Goal: Task Accomplishment & Management: Manage account settings

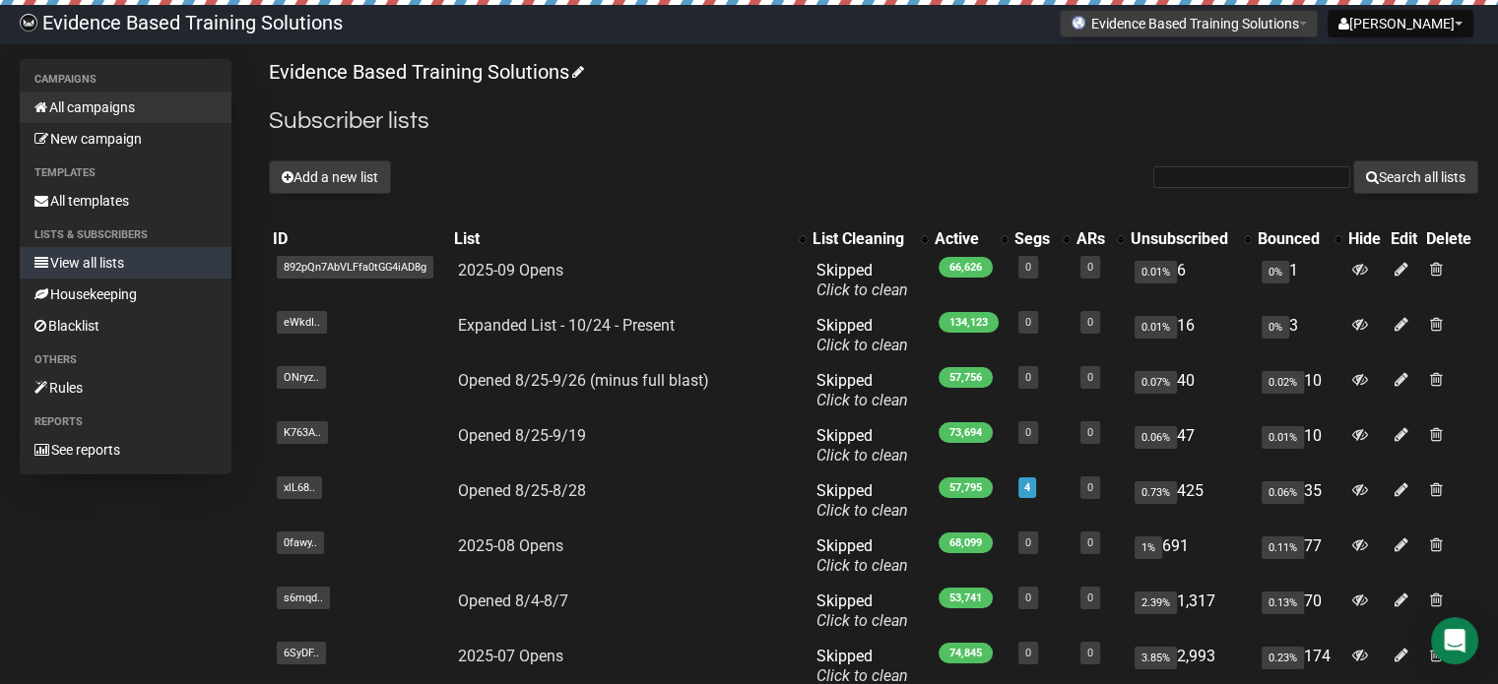
click at [87, 109] on link "All campaigns" at bounding box center [126, 108] width 212 height 32
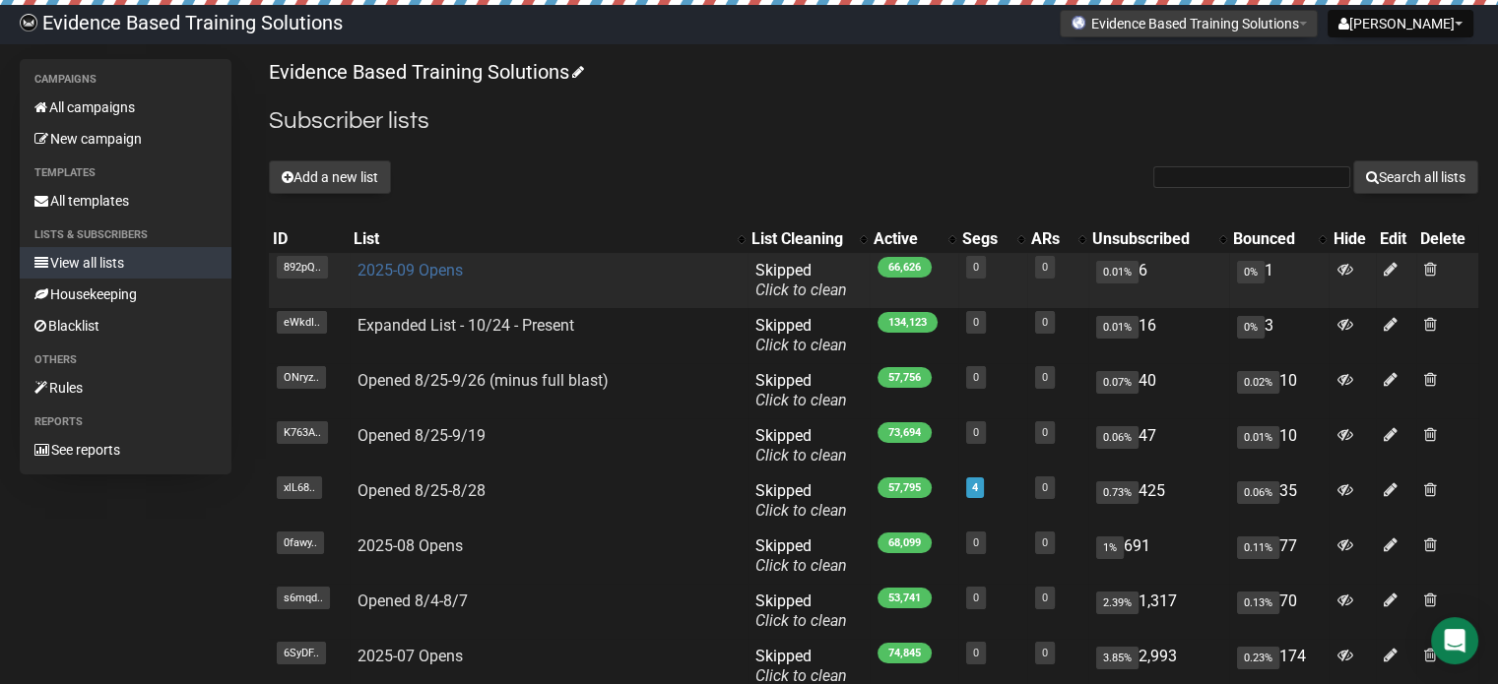
click at [453, 274] on link "2025-09 Opens" at bounding box center [409, 270] width 105 height 19
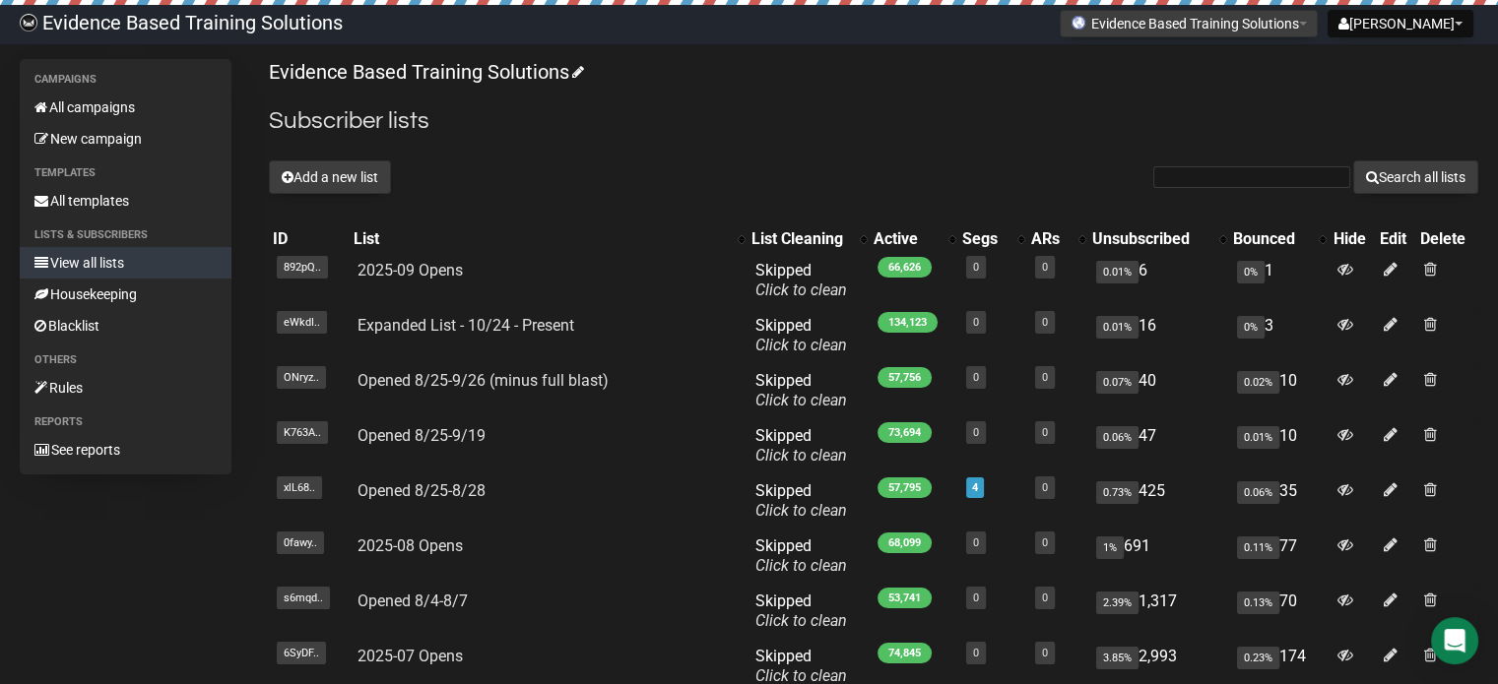
click at [911, 177] on div "Add a new list Search all lists" at bounding box center [873, 177] width 1209 height 33
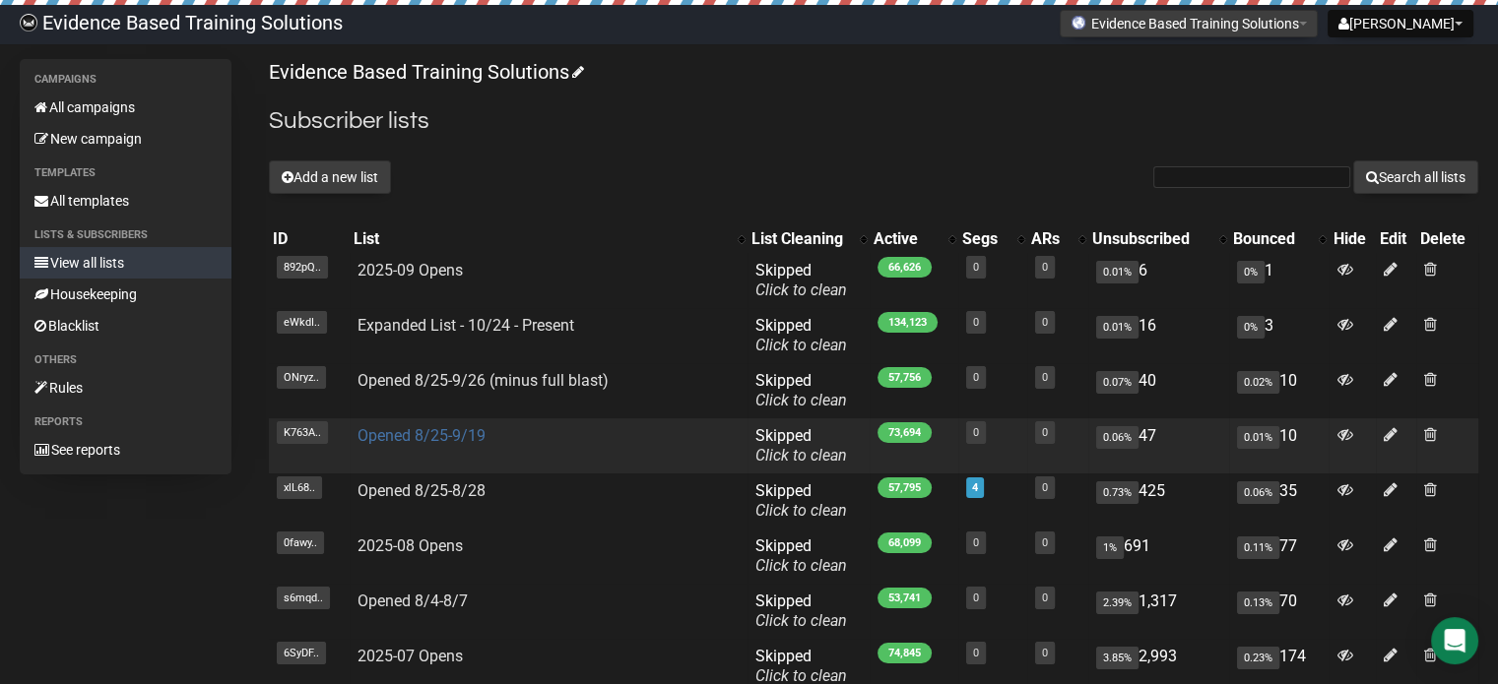
click at [428, 441] on link "Opened 8/25-9/19" at bounding box center [421, 435] width 128 height 19
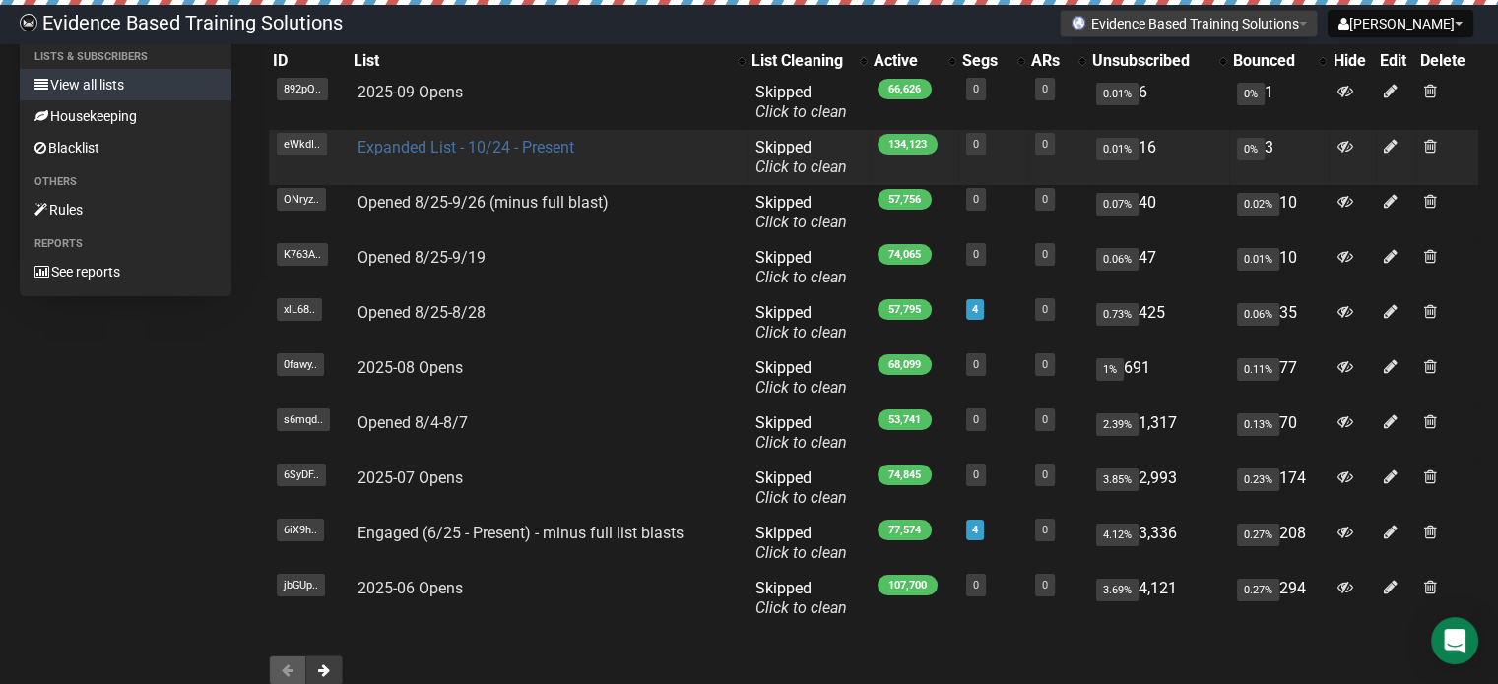
scroll to position [304, 0]
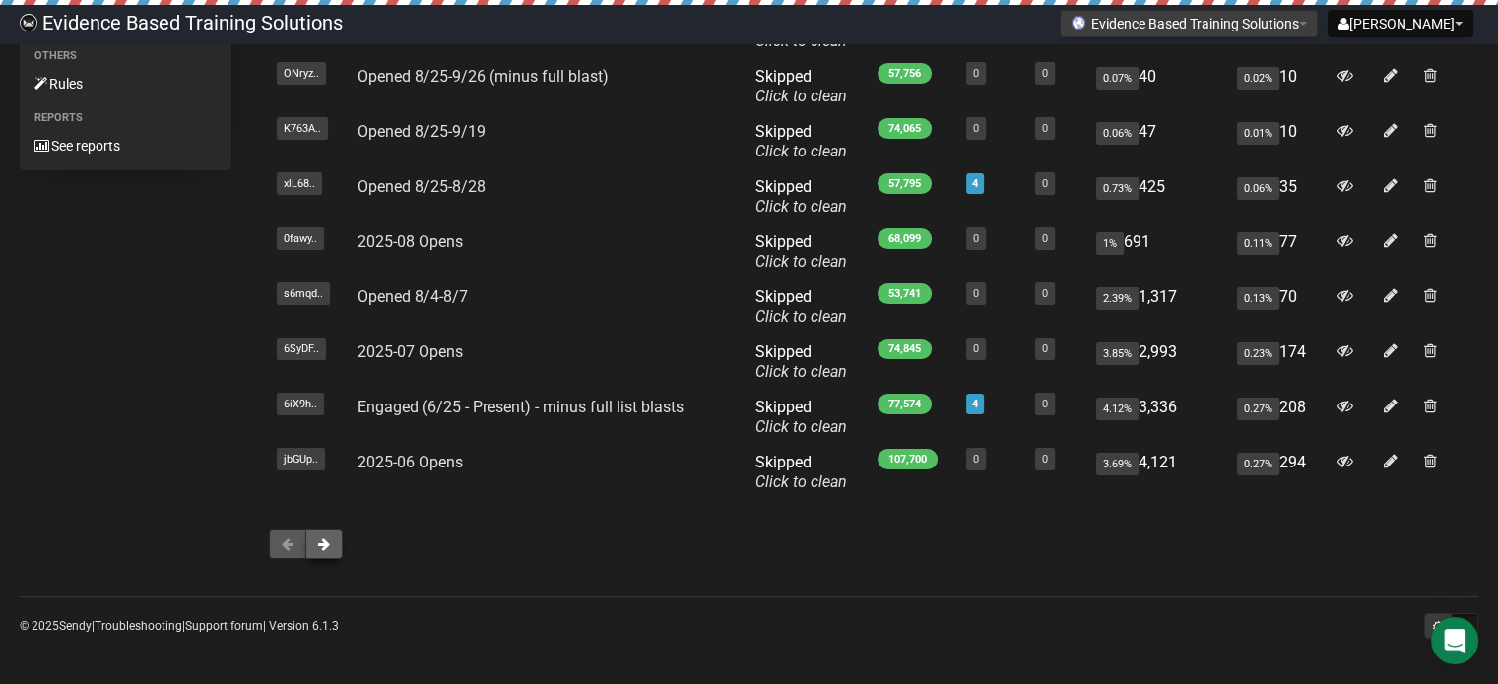
click at [322, 552] on button at bounding box center [323, 545] width 37 height 30
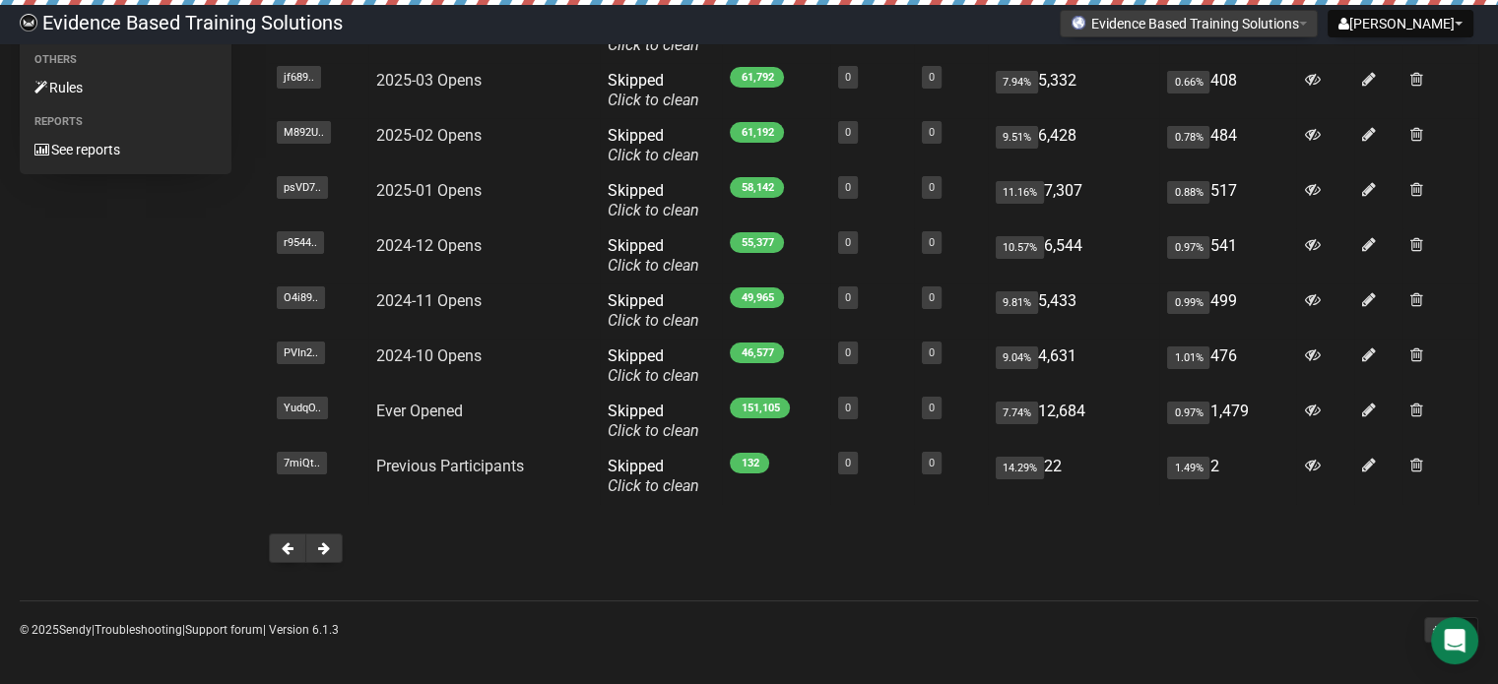
scroll to position [304, 0]
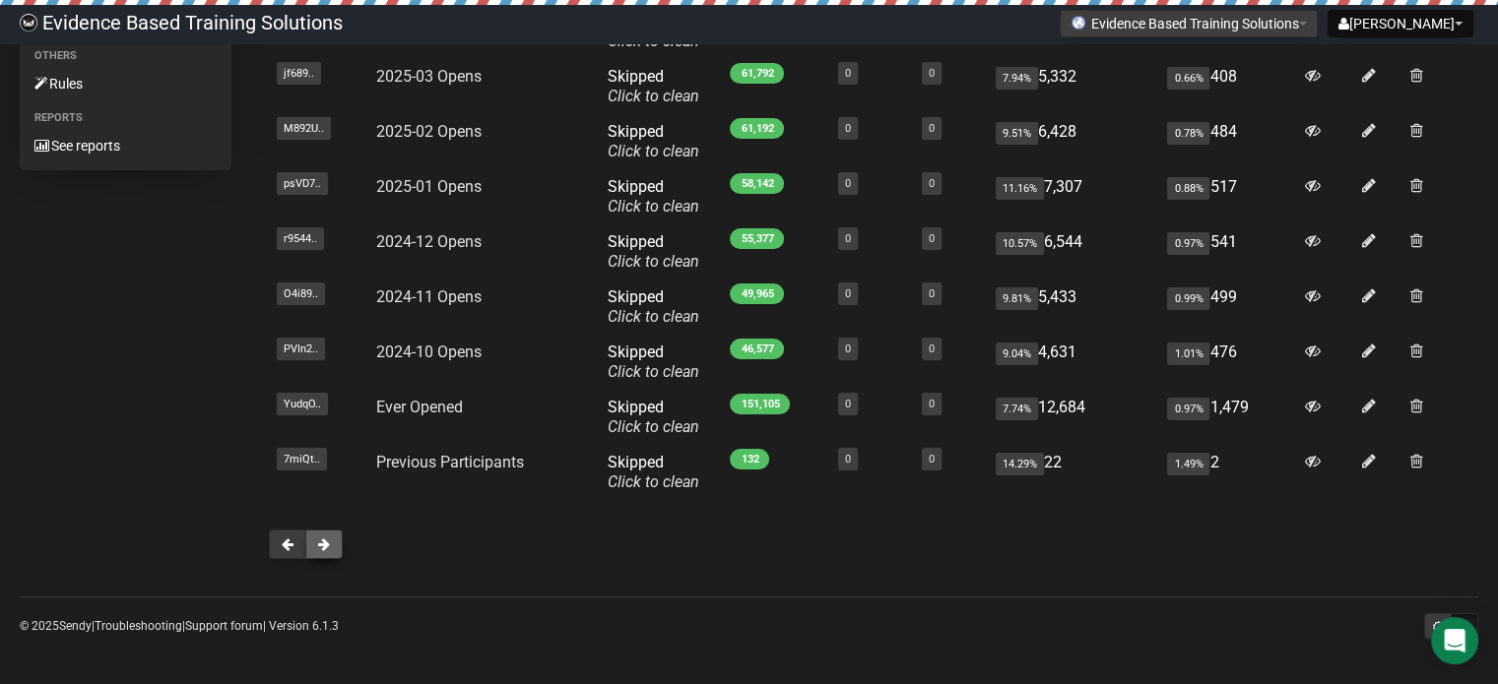
click at [328, 549] on span at bounding box center [324, 545] width 12 height 14
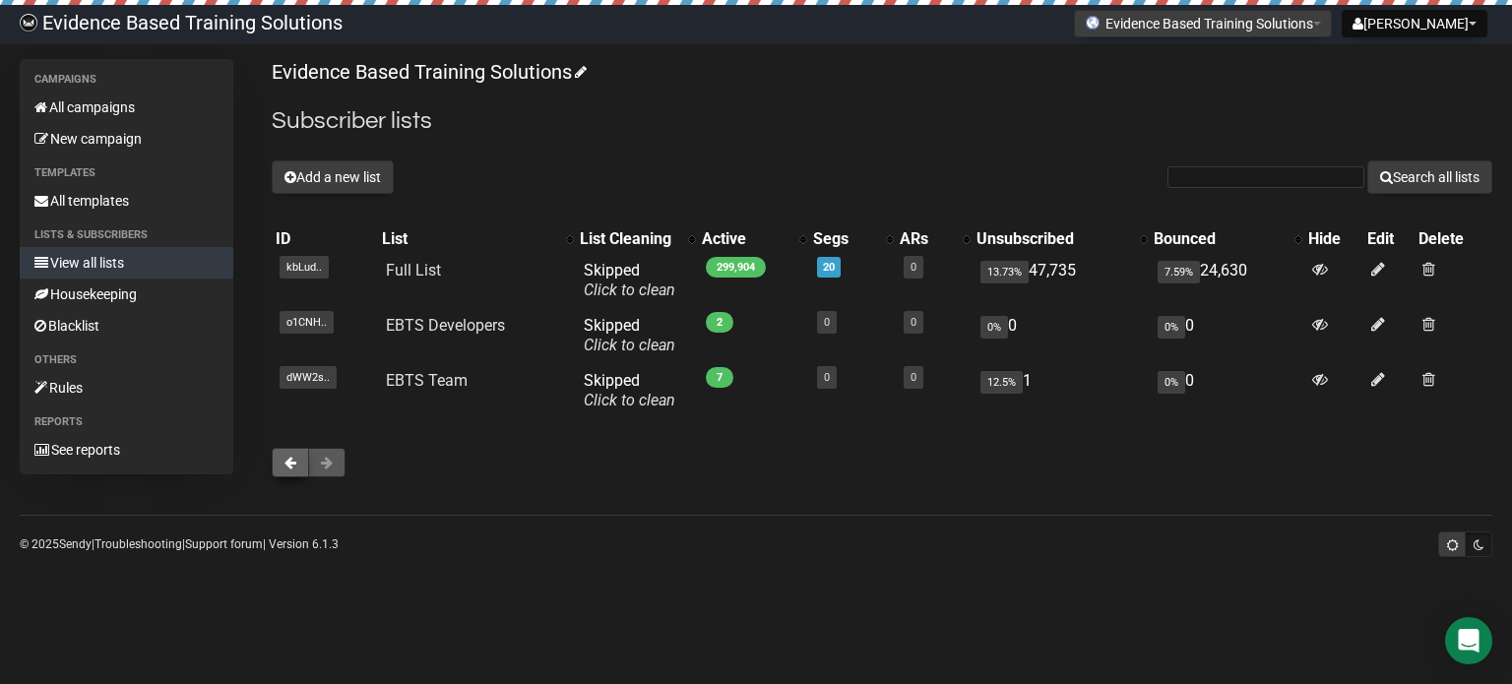
click at [294, 466] on span at bounding box center [291, 463] width 12 height 14
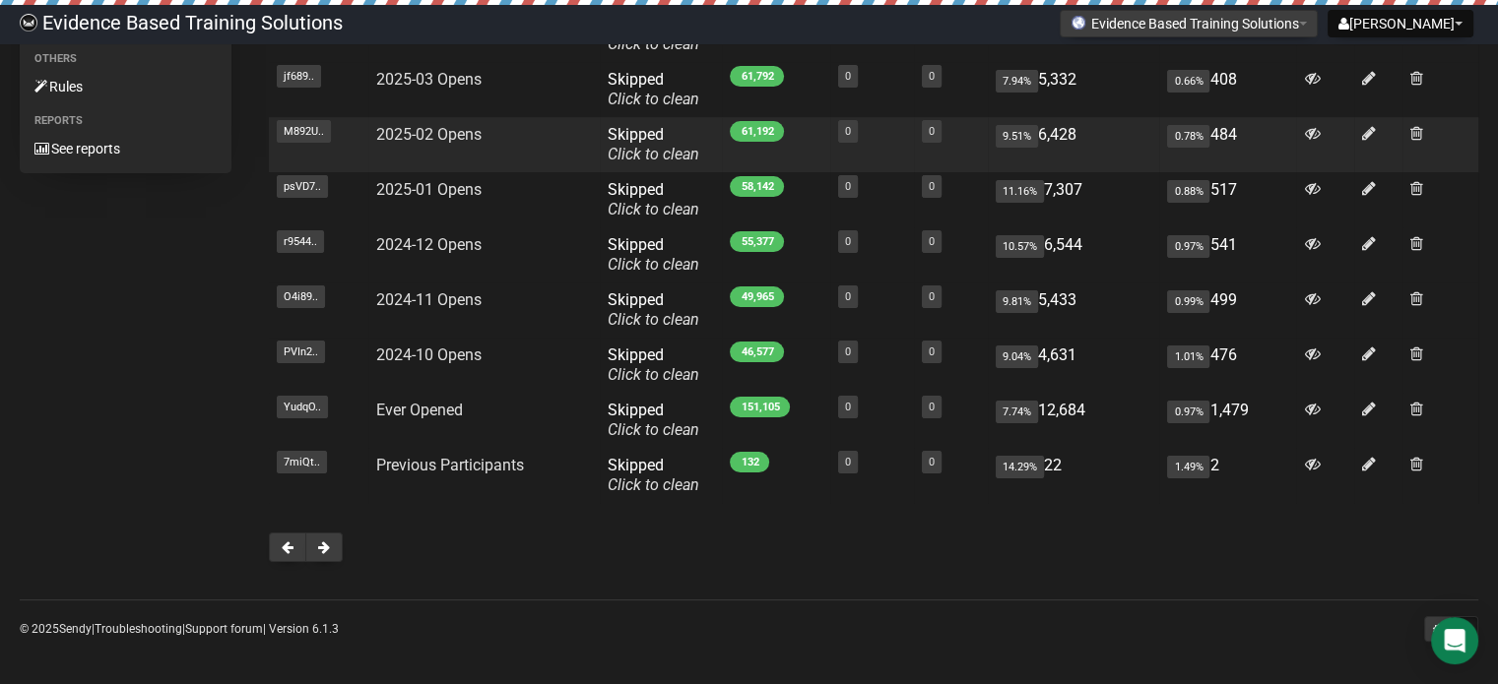
scroll to position [304, 0]
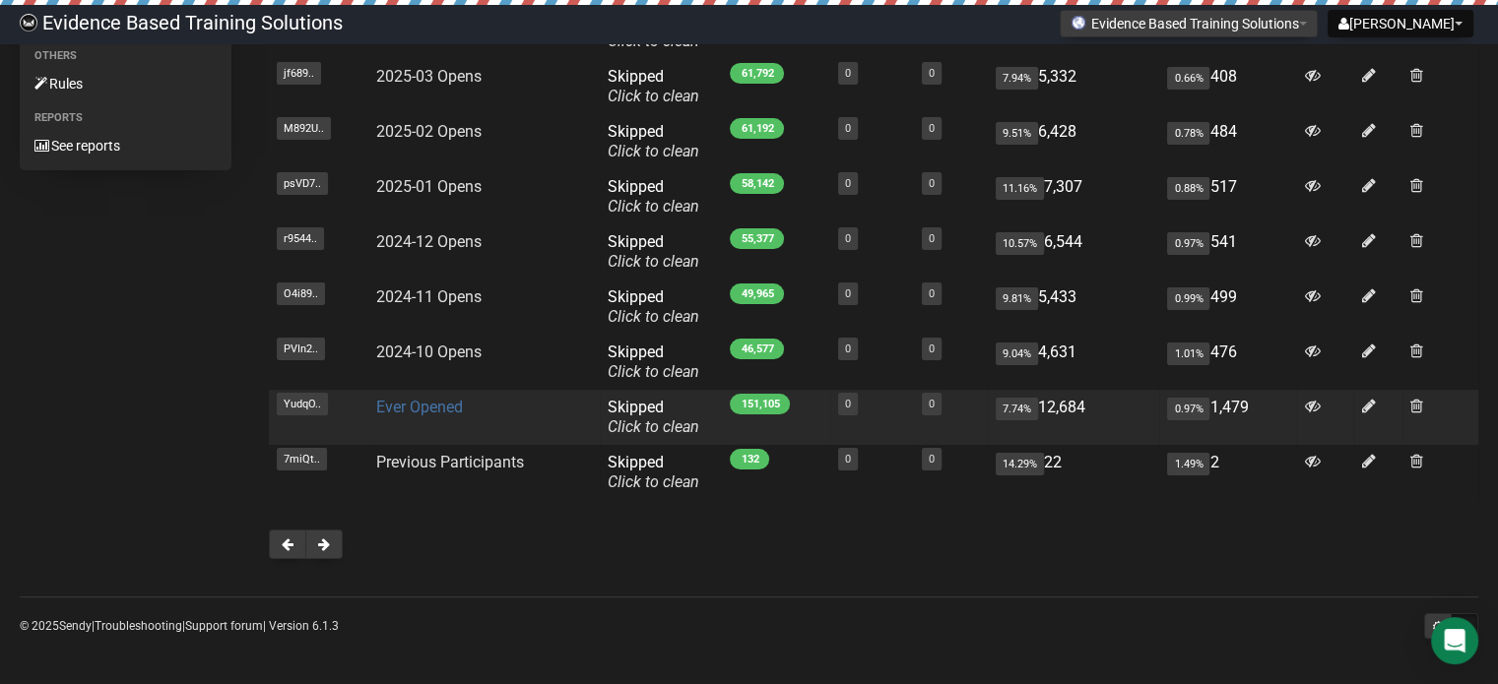
click at [432, 411] on link "Ever Opened" at bounding box center [419, 407] width 87 height 19
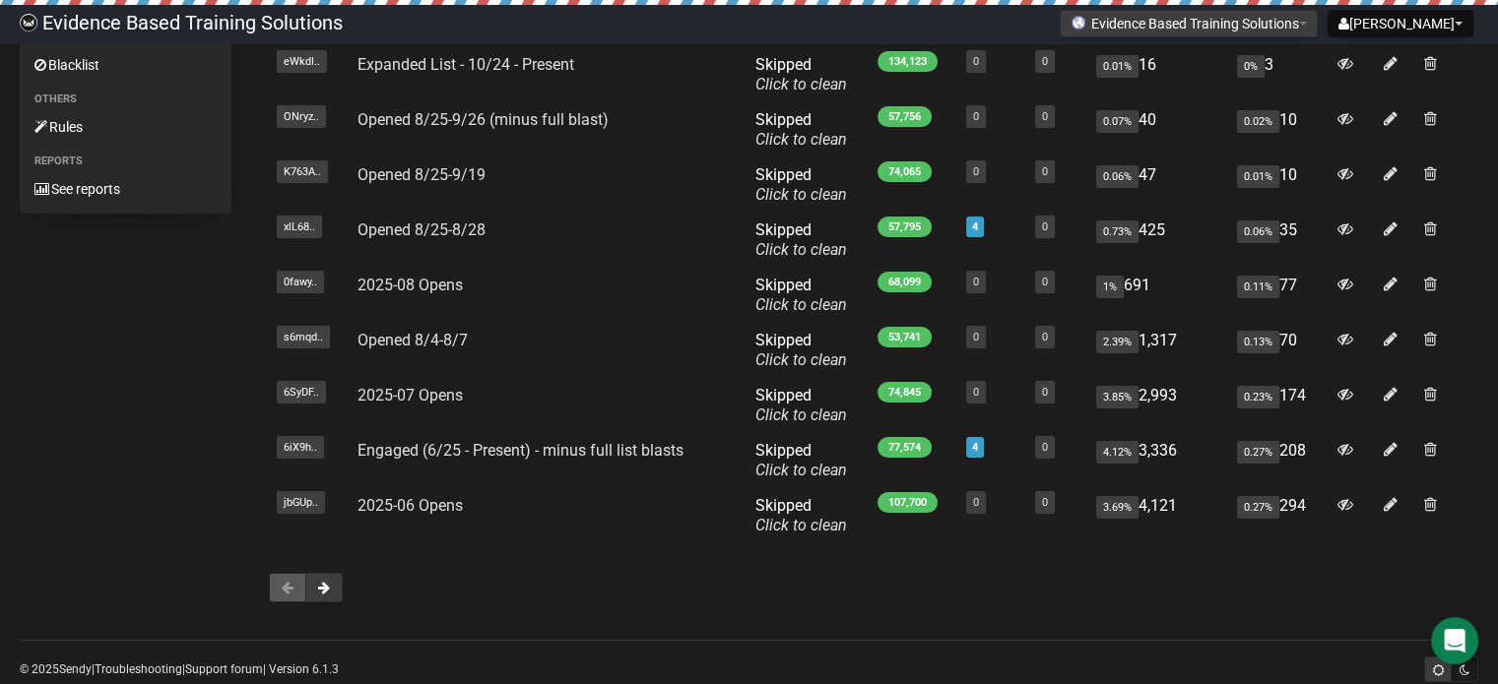
scroll to position [304, 0]
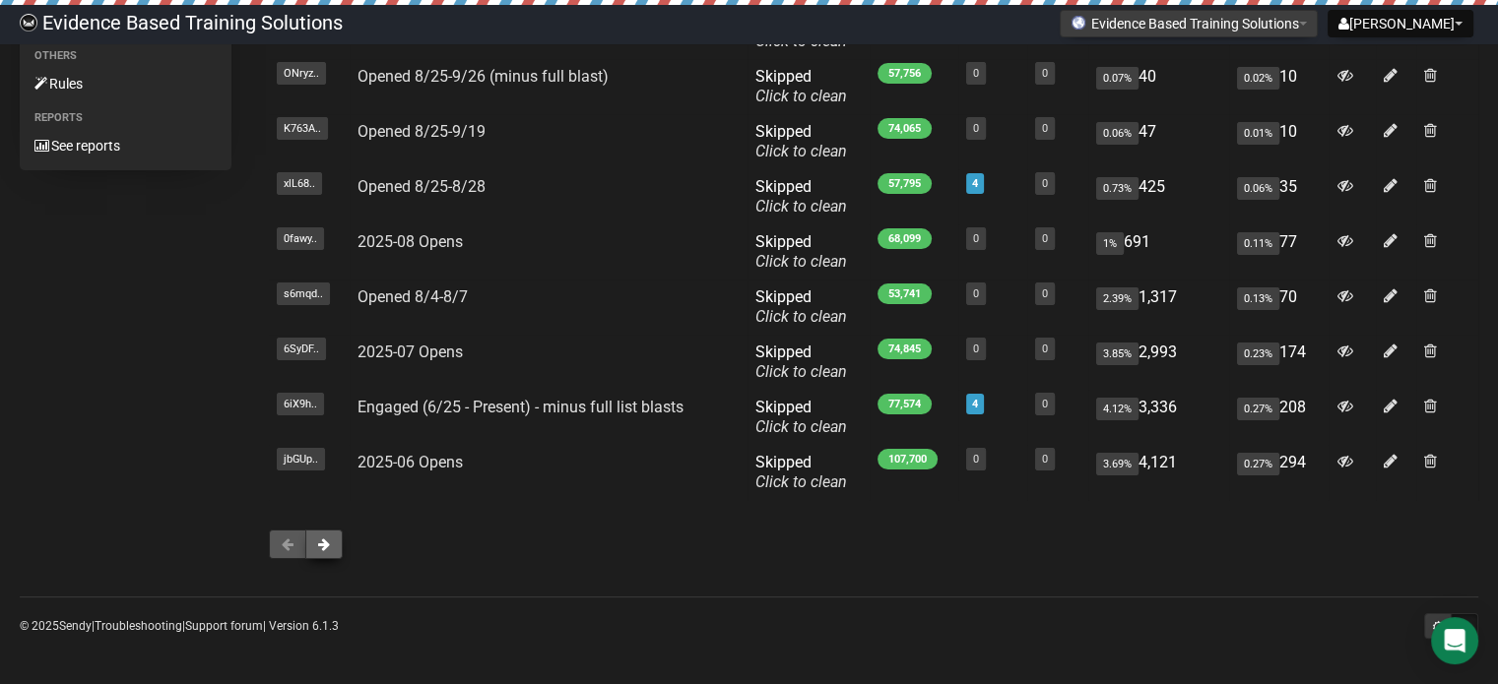
click at [318, 547] on span at bounding box center [324, 545] width 12 height 14
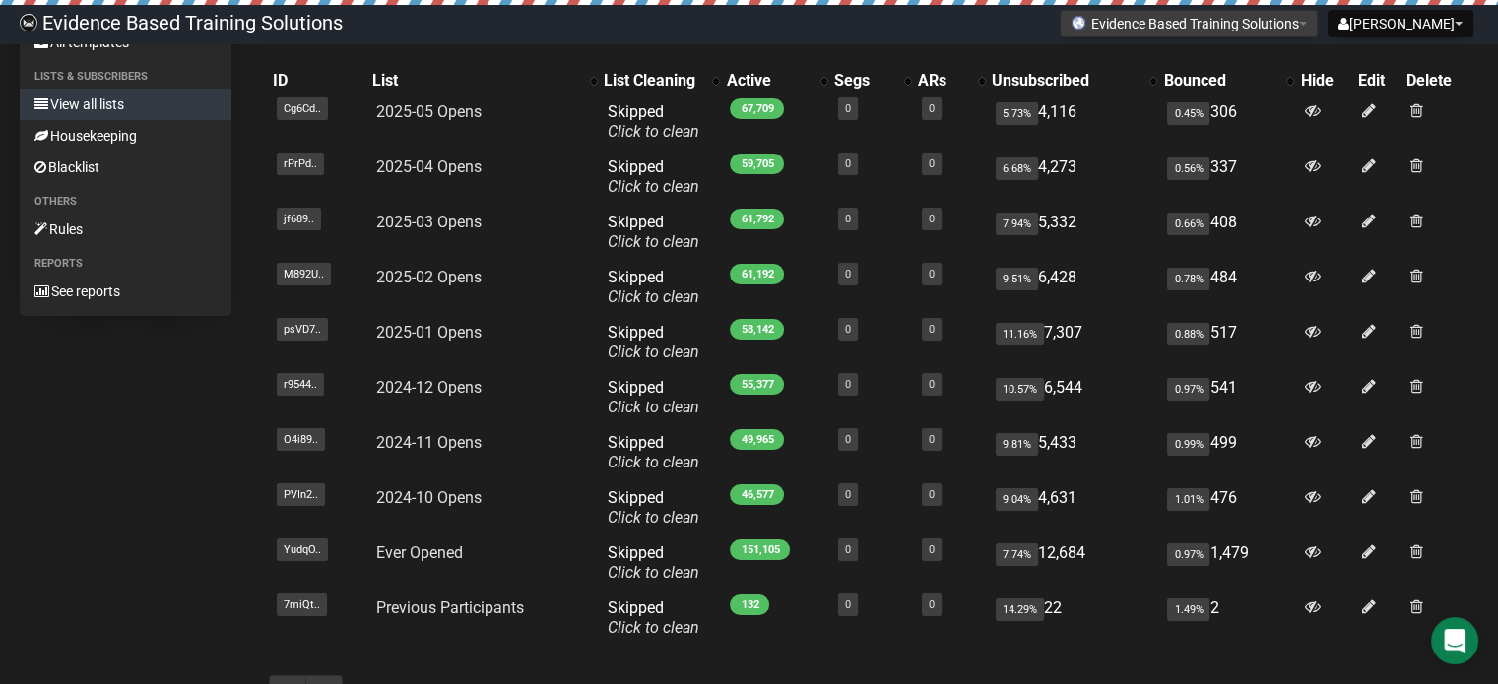
scroll to position [304, 0]
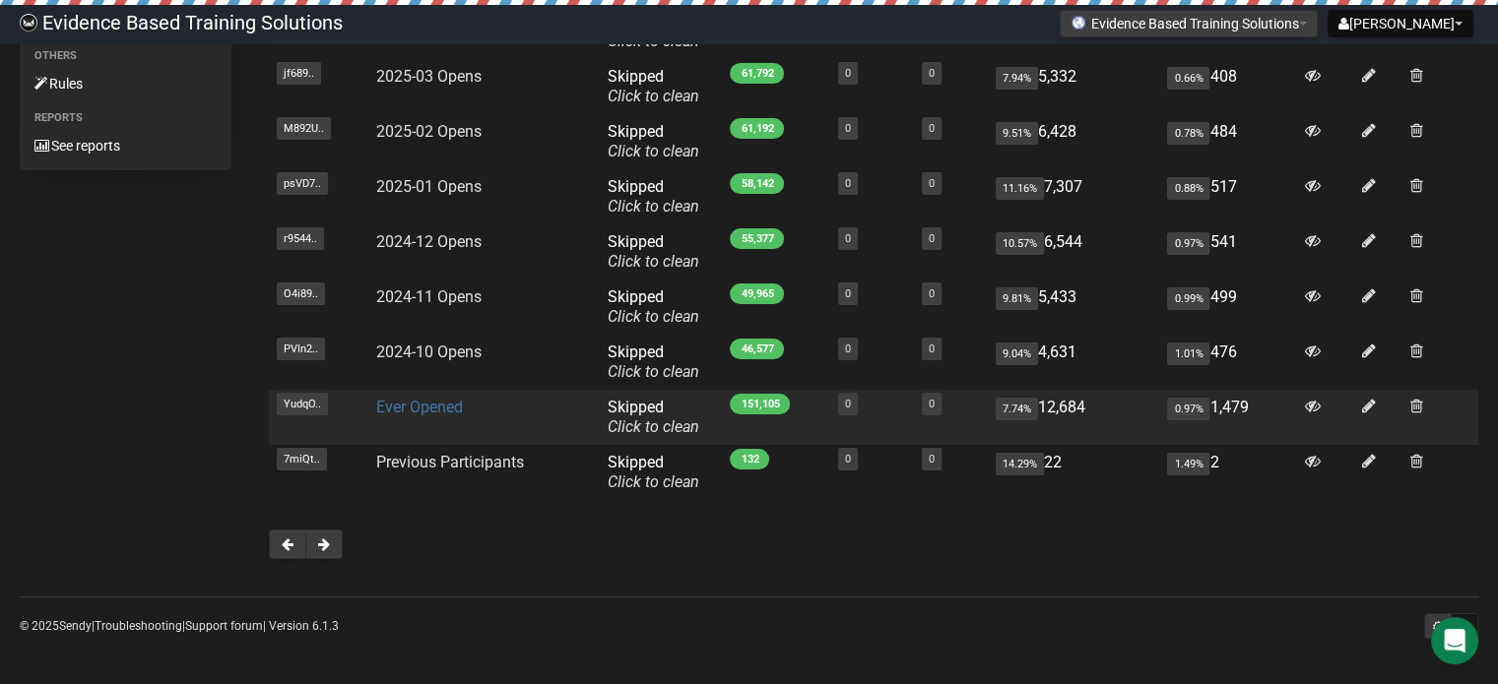
click at [430, 405] on link "Ever Opened" at bounding box center [419, 407] width 87 height 19
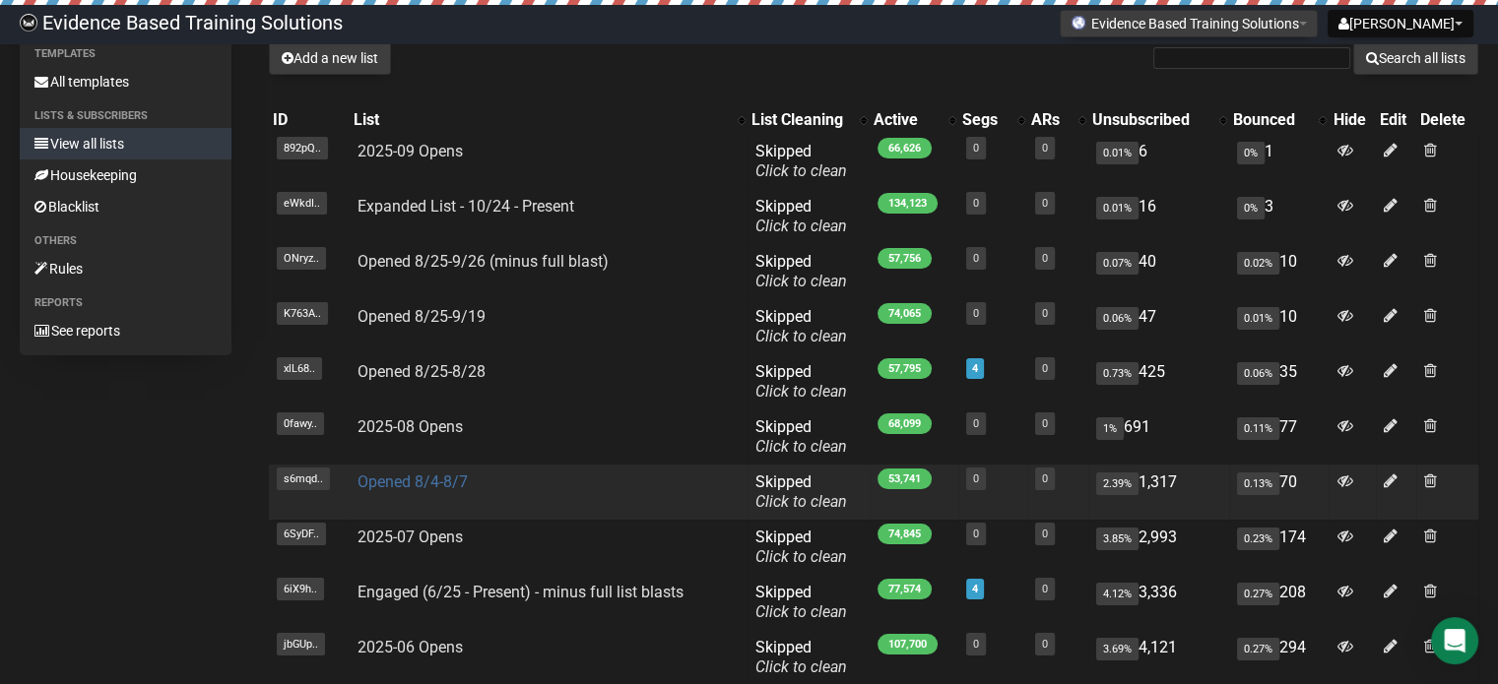
scroll to position [107, 0]
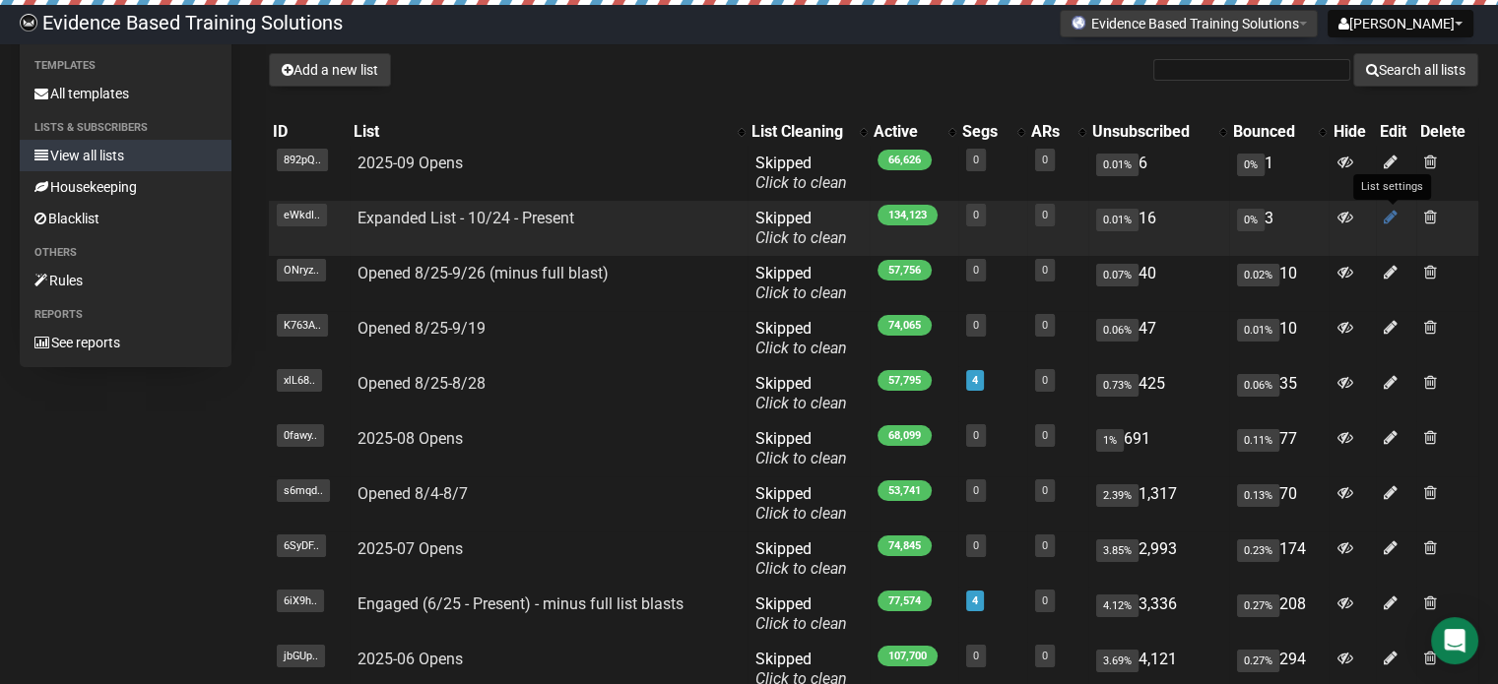
click at [1384, 212] on icon at bounding box center [1390, 217] width 14 height 17
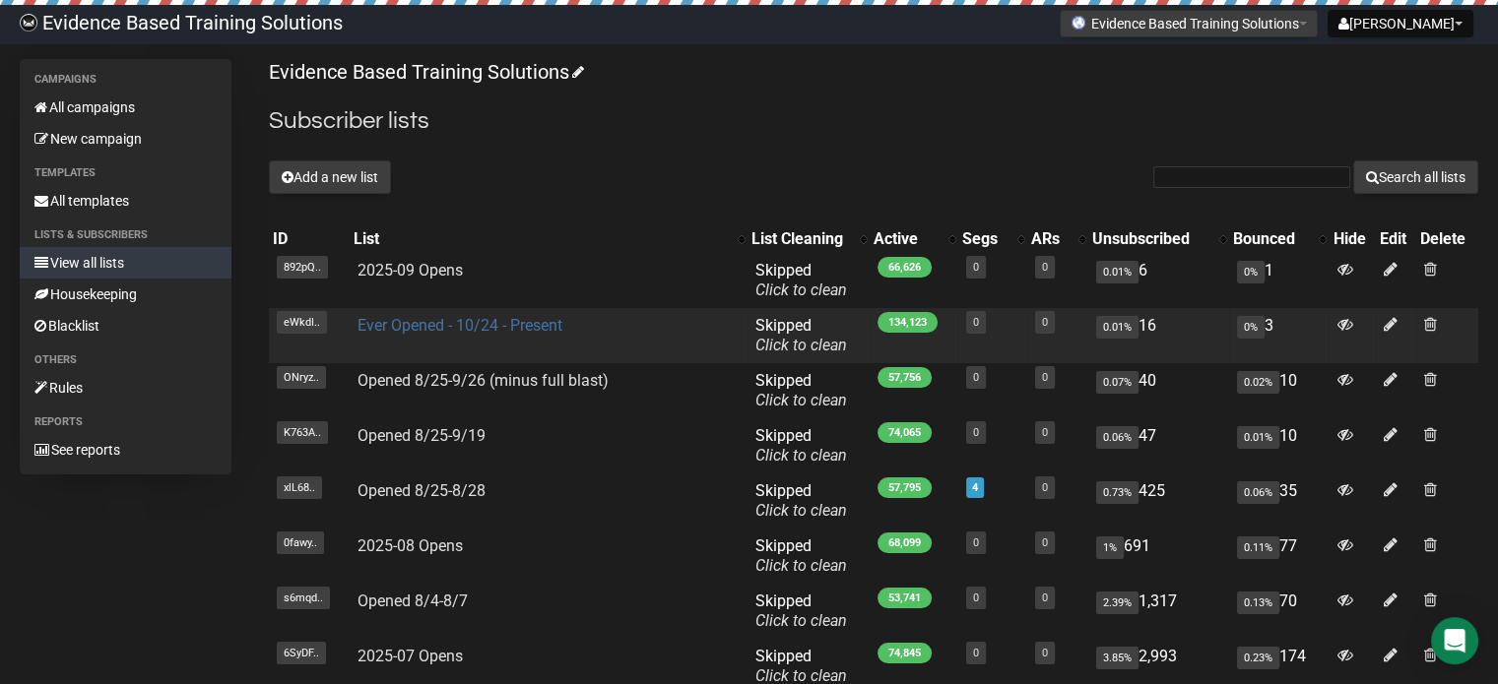
click at [418, 325] on link "Ever Opened - 10/24 - Present" at bounding box center [459, 325] width 205 height 19
